Goal: Task Accomplishment & Management: Manage account settings

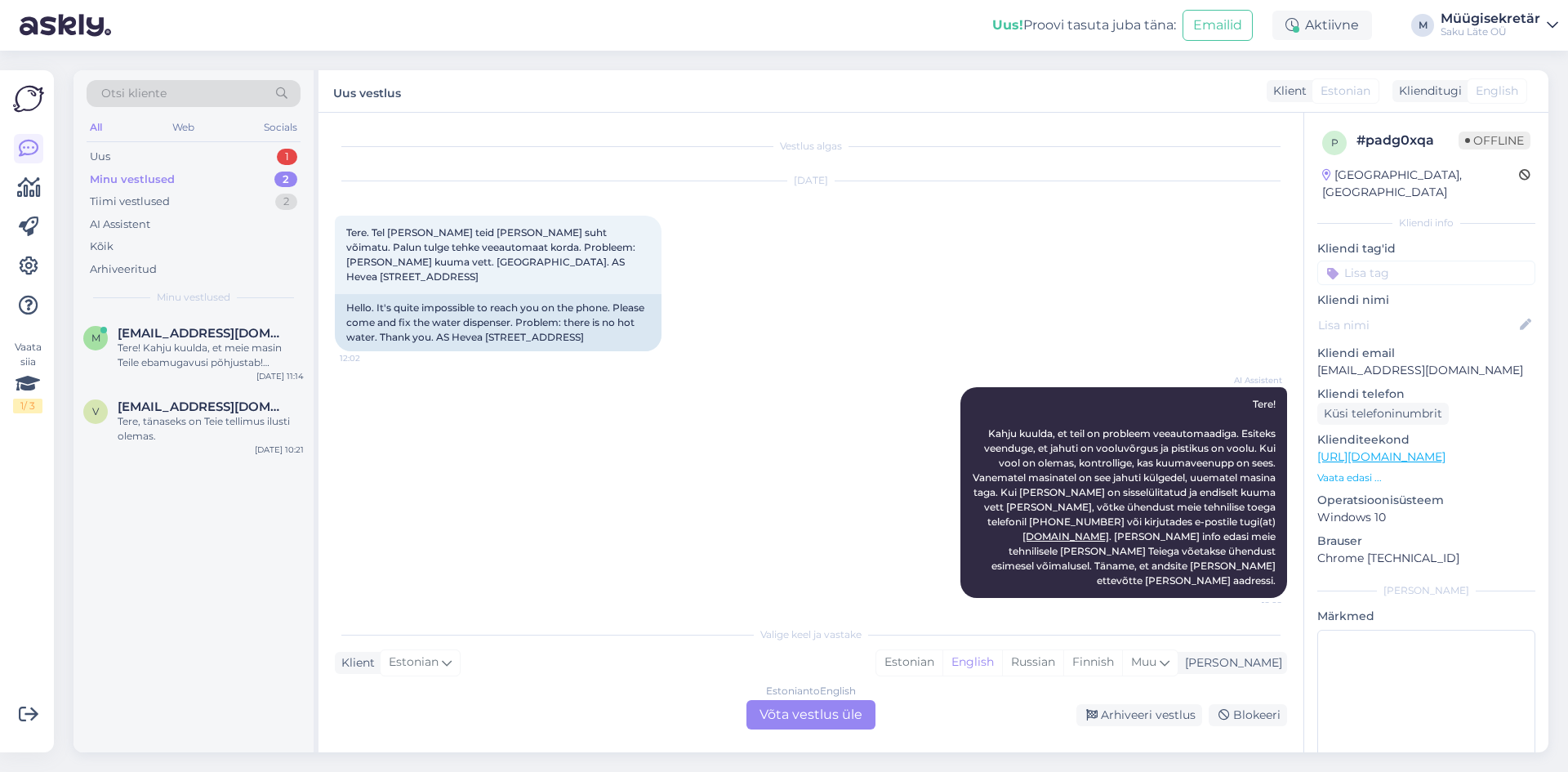
scroll to position [68, 0]
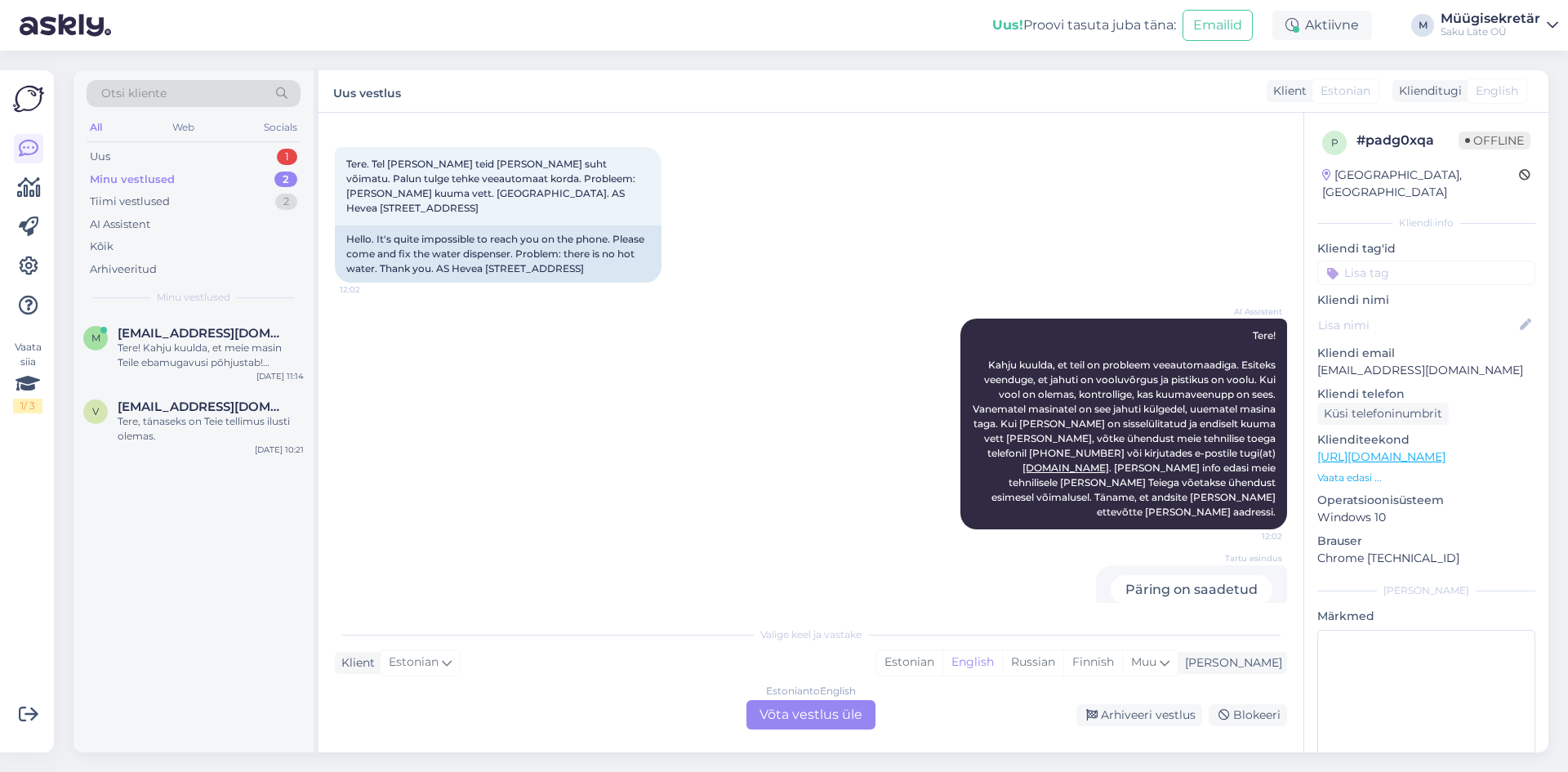
click at [1522, 21] on div "Müügisekretär" at bounding box center [1490, 19] width 100 height 13
click at [1414, 139] on div "Logi välja" at bounding box center [1413, 139] width 291 height 30
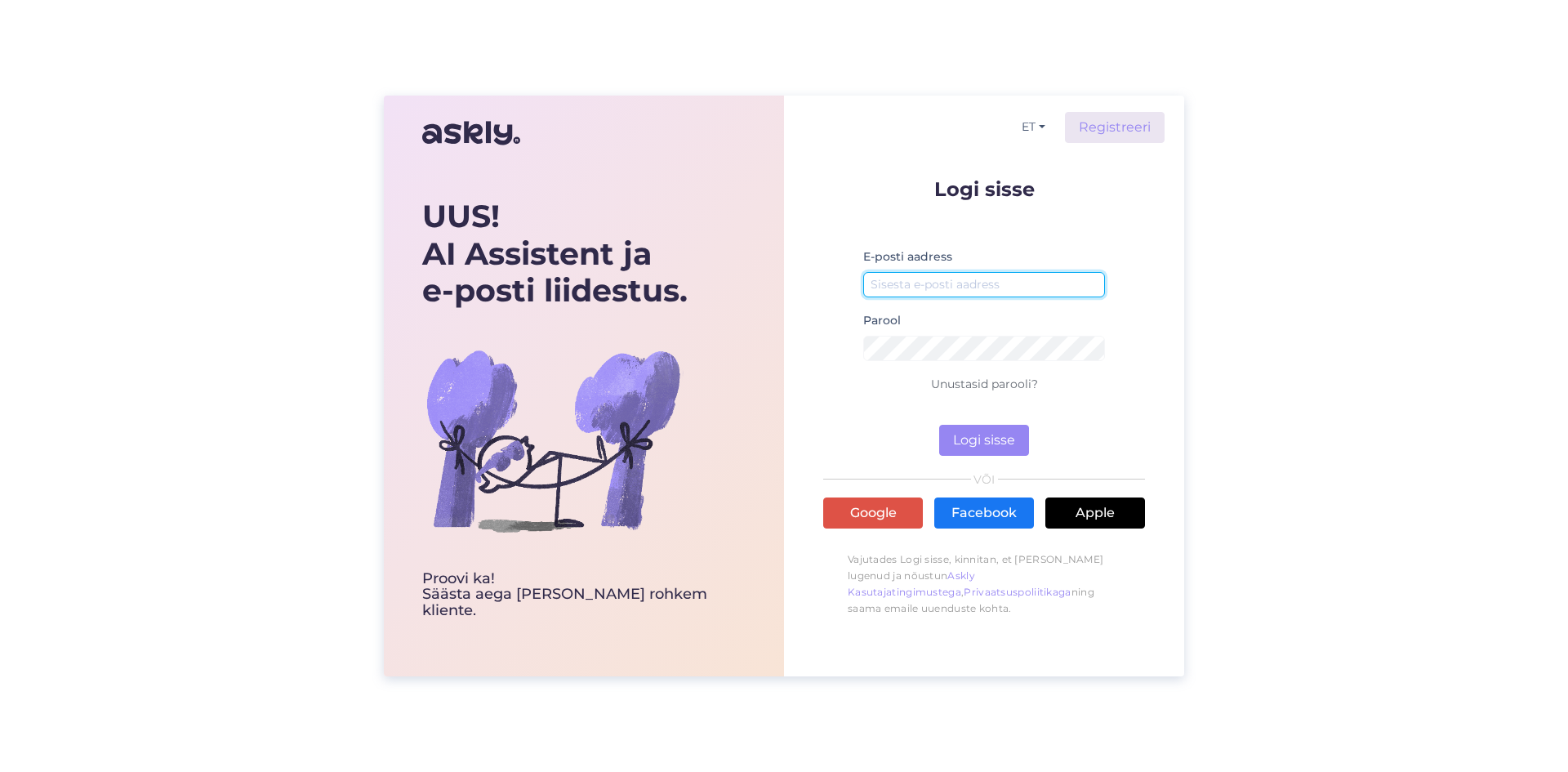
click at [893, 279] on input "email" at bounding box center [983, 284] width 242 height 25
type input "[EMAIL_ADDRESS][DOMAIN_NAME]"
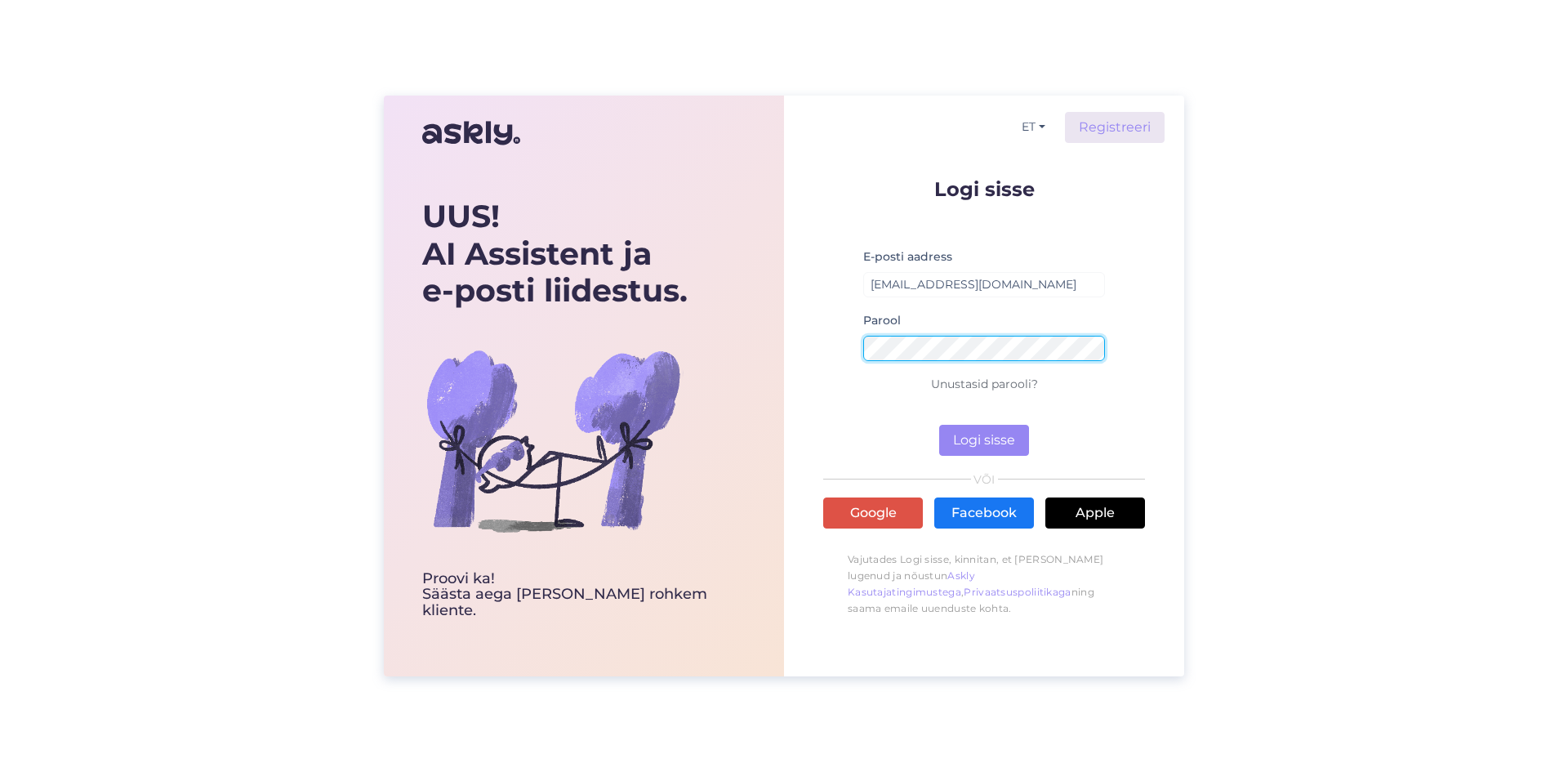
click at [939, 424] on button "Logi sisse" at bounding box center [983, 440] width 90 height 31
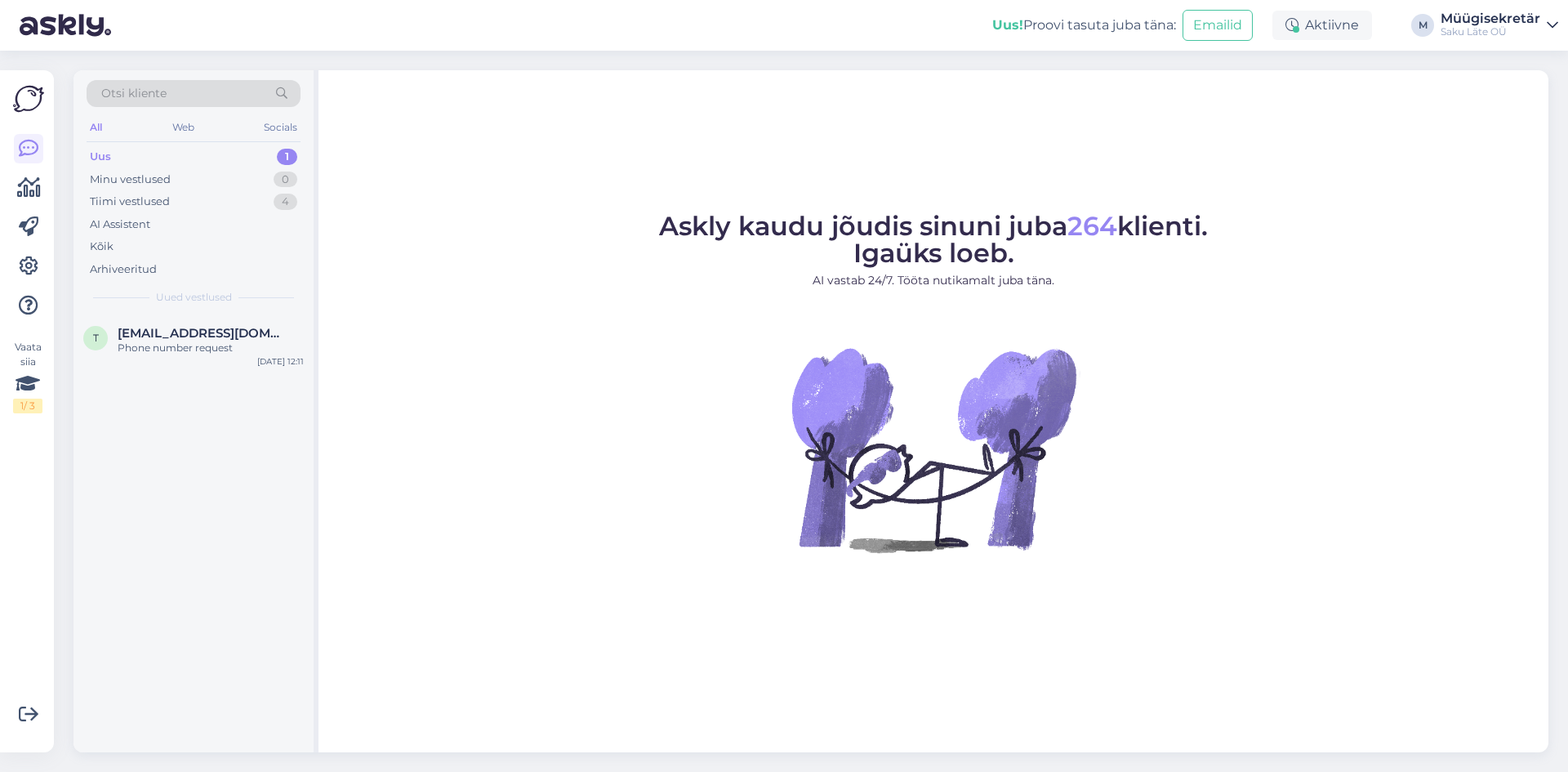
click at [1498, 29] on div "Saku Läte OÜ" at bounding box center [1490, 31] width 100 height 13
click at [19, 267] on icon at bounding box center [28, 266] width 19 height 19
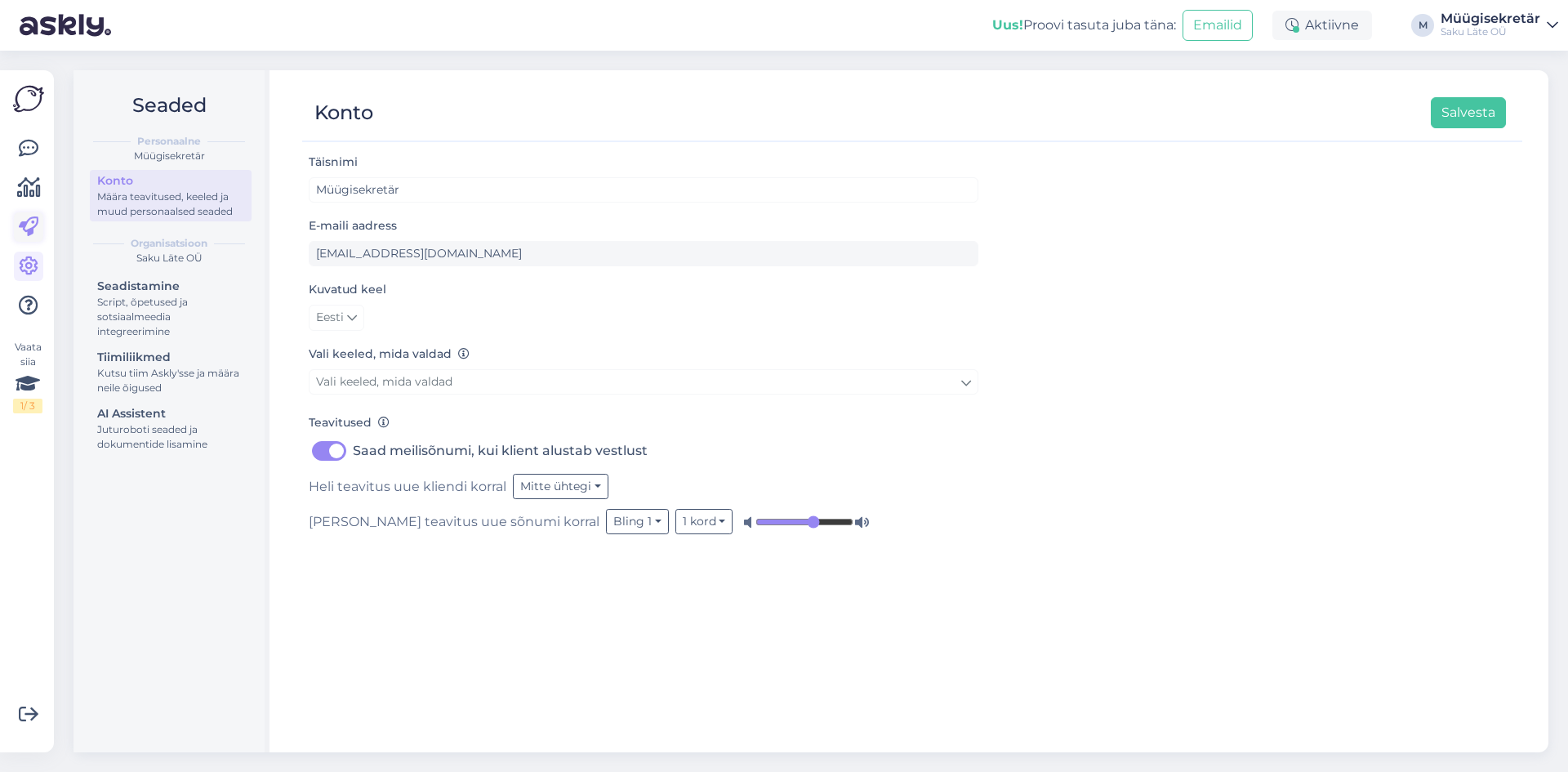
click at [25, 226] on icon at bounding box center [28, 227] width 19 height 19
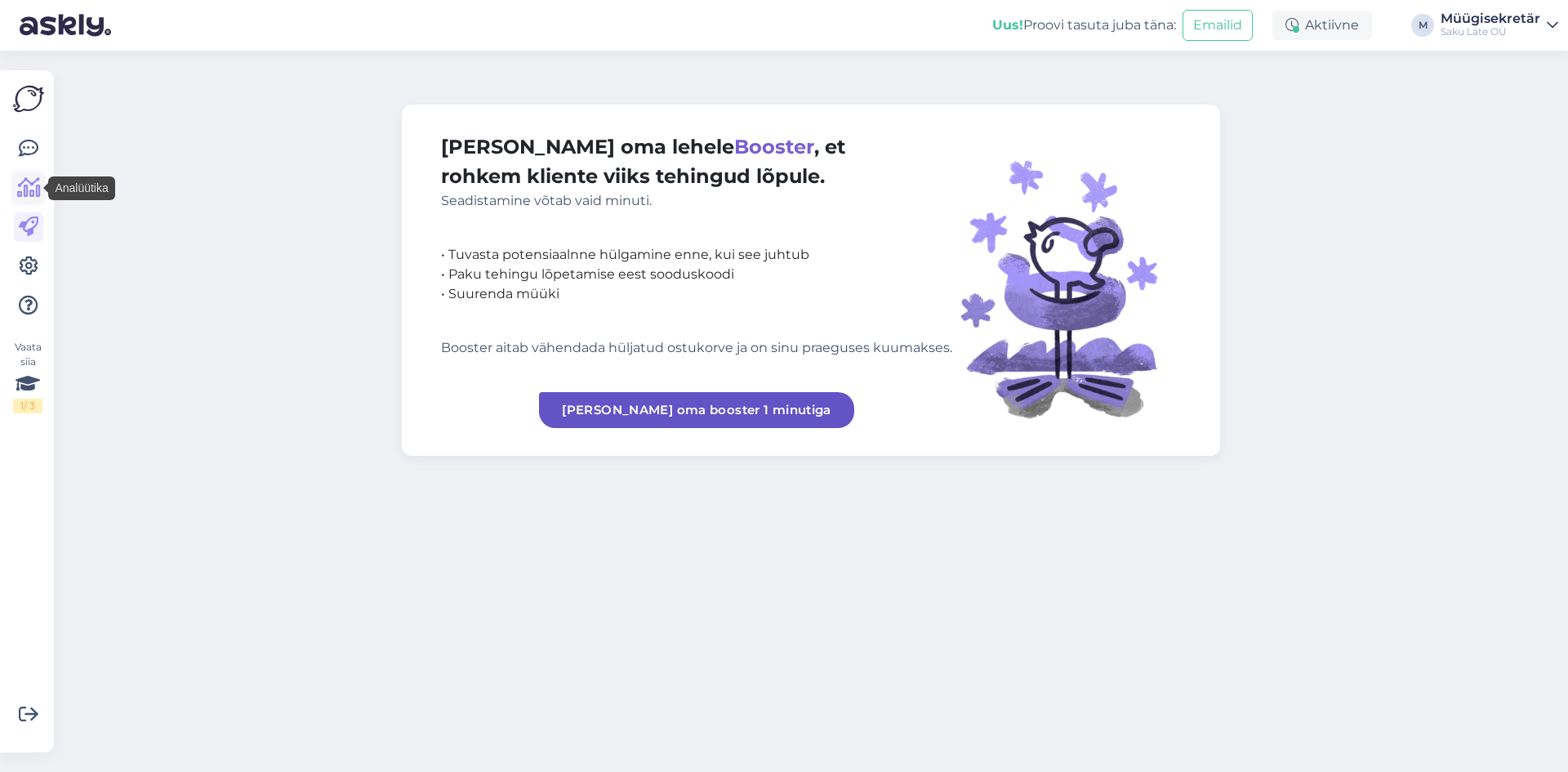
click at [24, 182] on icon at bounding box center [29, 187] width 24 height 19
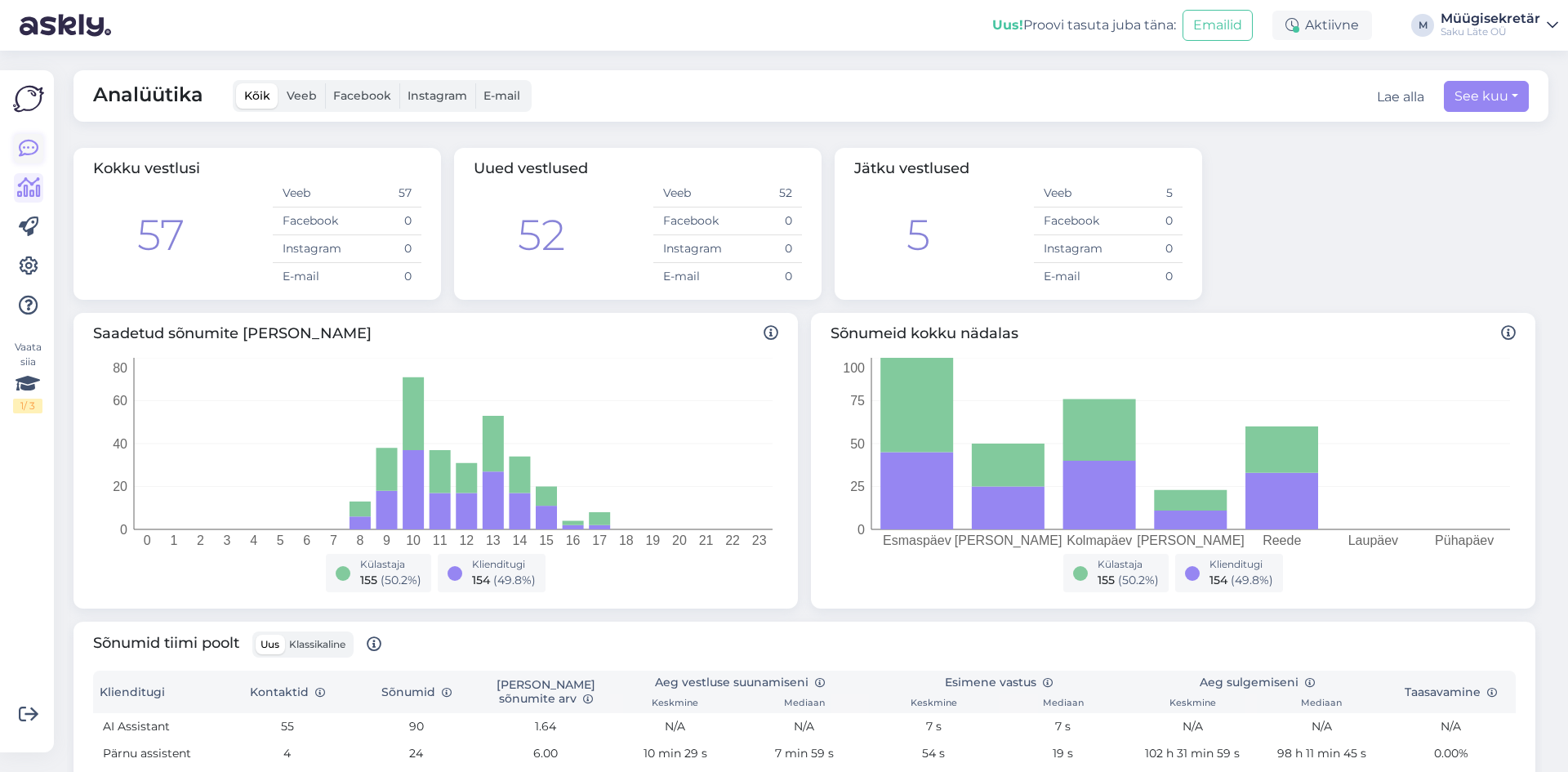
click at [25, 151] on icon at bounding box center [28, 148] width 19 height 19
